Goal: Task Accomplishment & Management: Manage account settings

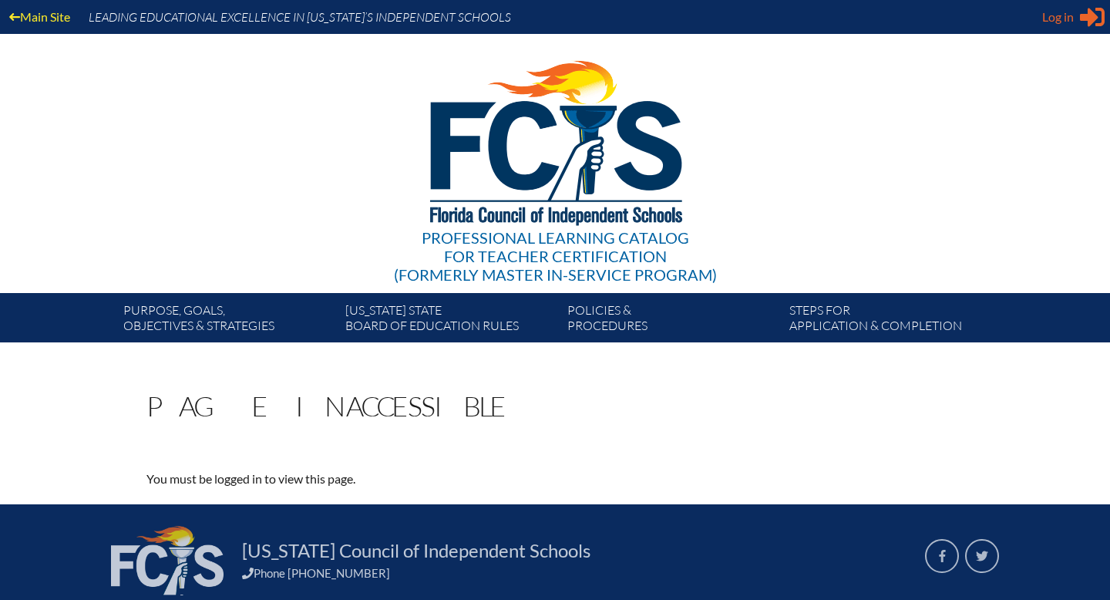
type input "[EMAIL_ADDRESS][DOMAIN_NAME]"
click at [1047, 20] on span "Log in" at bounding box center [1058, 17] width 32 height 18
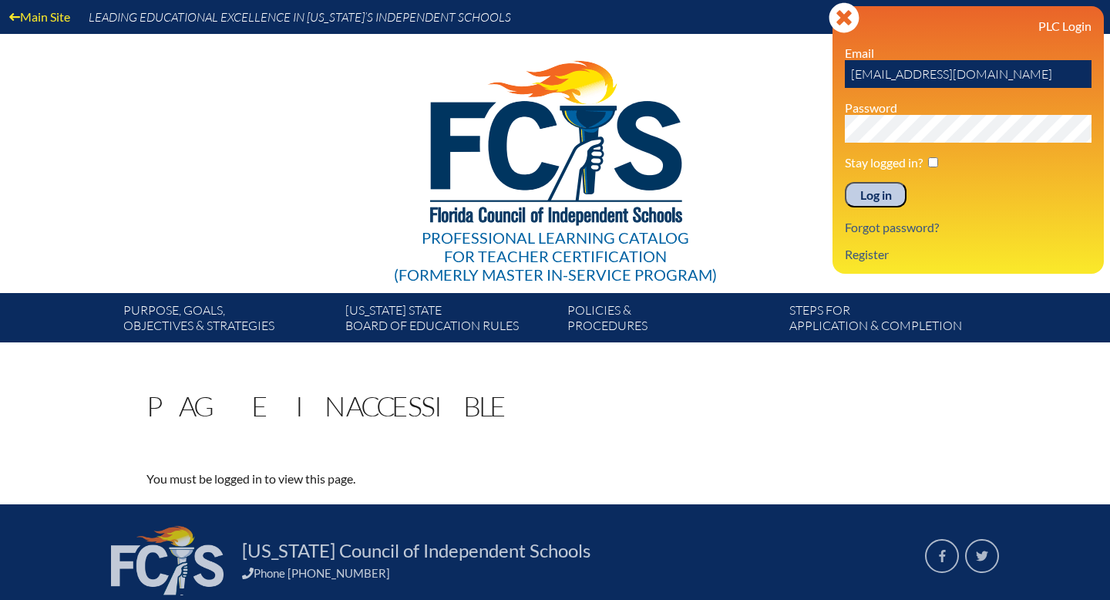
click at [868, 199] on input "Log in" at bounding box center [876, 195] width 62 height 26
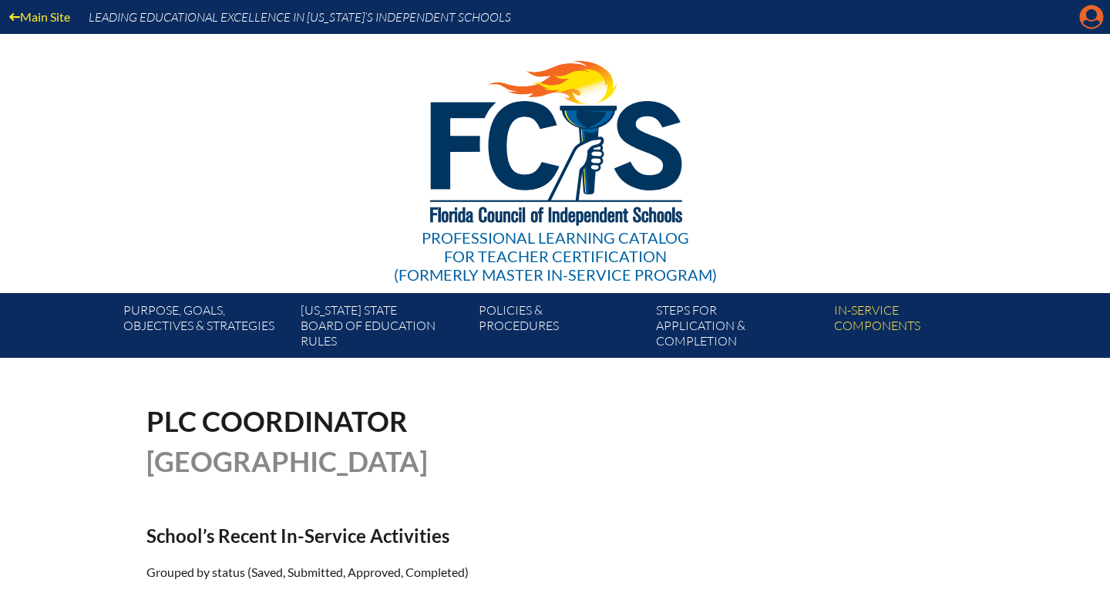
click at [1095, 11] on icon "Manage account" at bounding box center [1091, 17] width 25 height 25
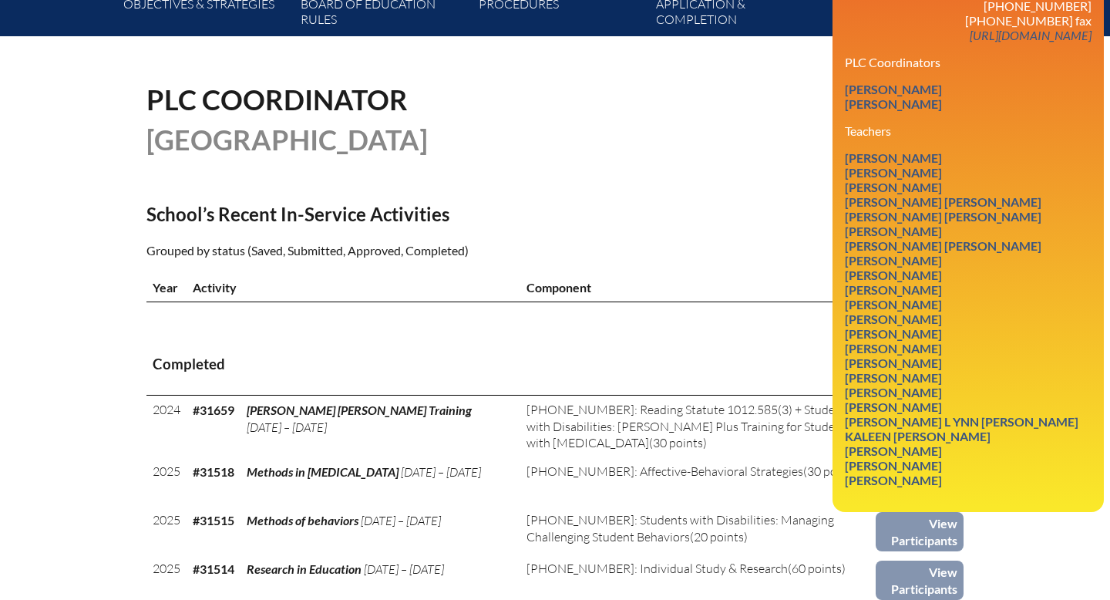
scroll to position [324, 0]
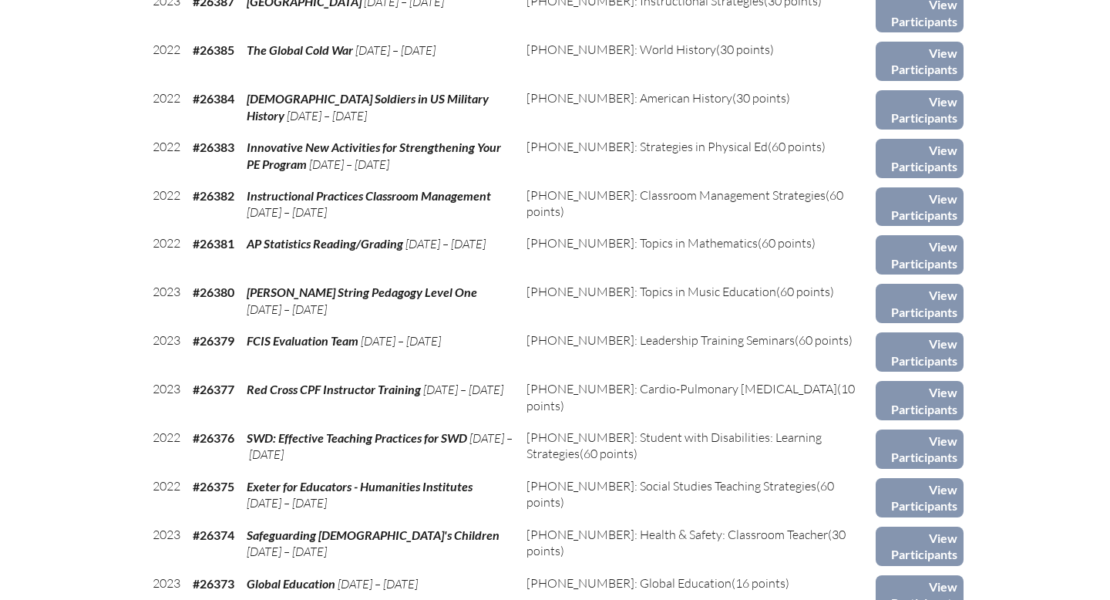
scroll to position [2856, 0]
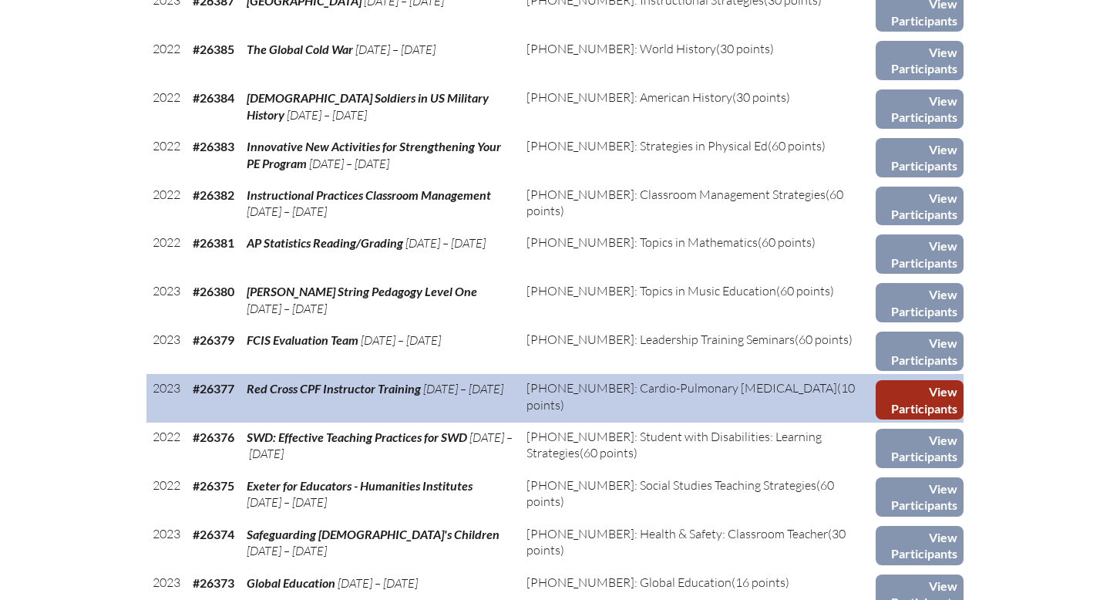
click at [946, 393] on link "View Participants" at bounding box center [920, 399] width 88 height 39
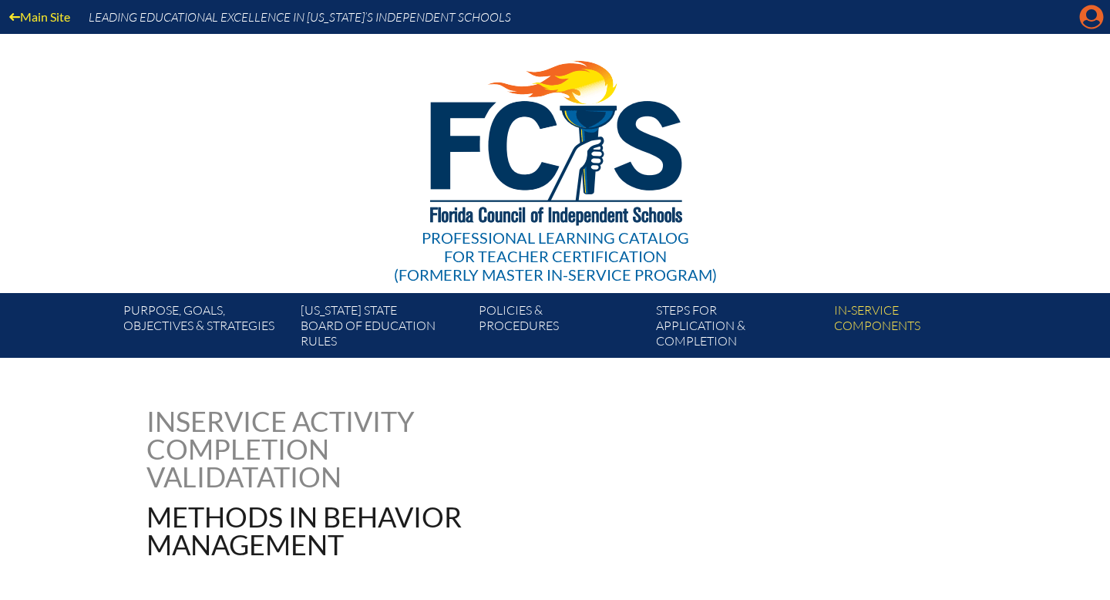
click at [1081, 14] on icon at bounding box center [1092, 17] width 24 height 24
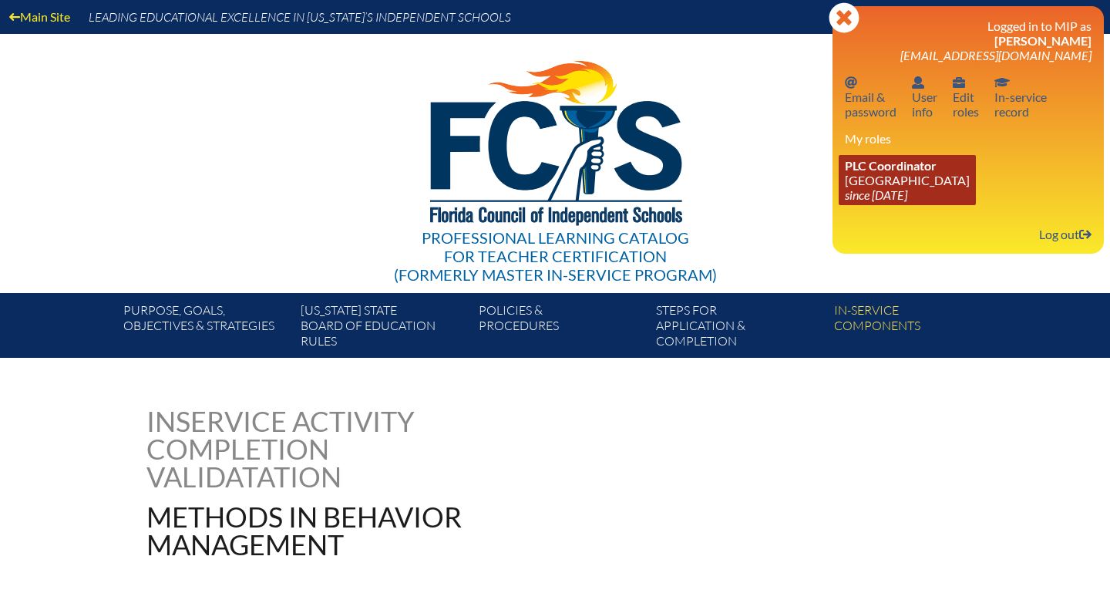
click at [887, 183] on link "PLC Coordinator Saint Stephen’s Episcopal School since 2023 Jun 2" at bounding box center [907, 180] width 137 height 50
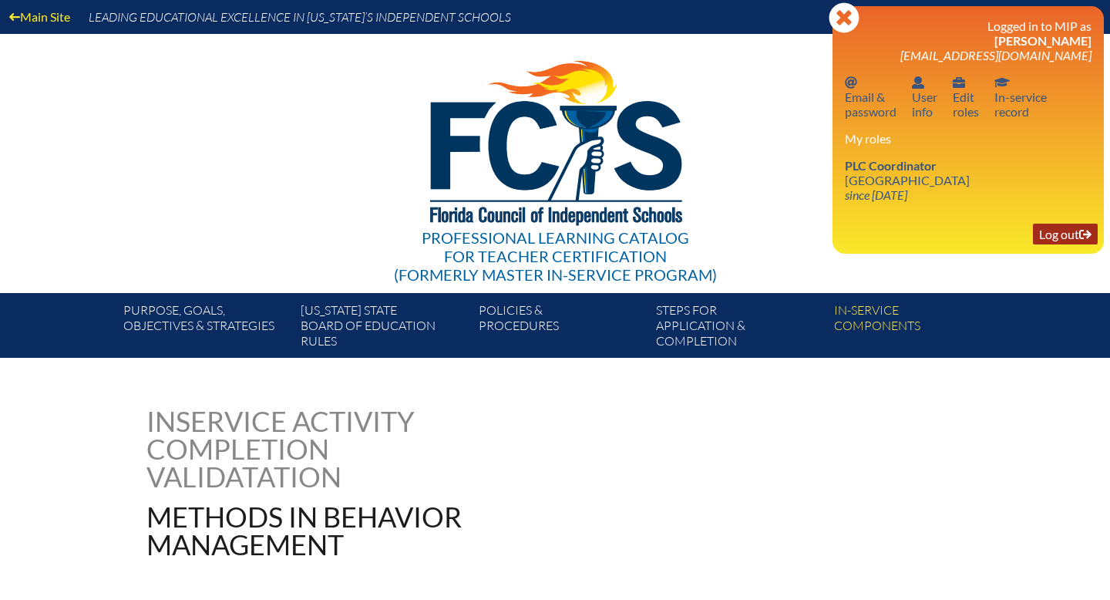
click at [1067, 237] on link "Log out Log out" at bounding box center [1065, 234] width 65 height 21
